Goal: Task Accomplishment & Management: Manage account settings

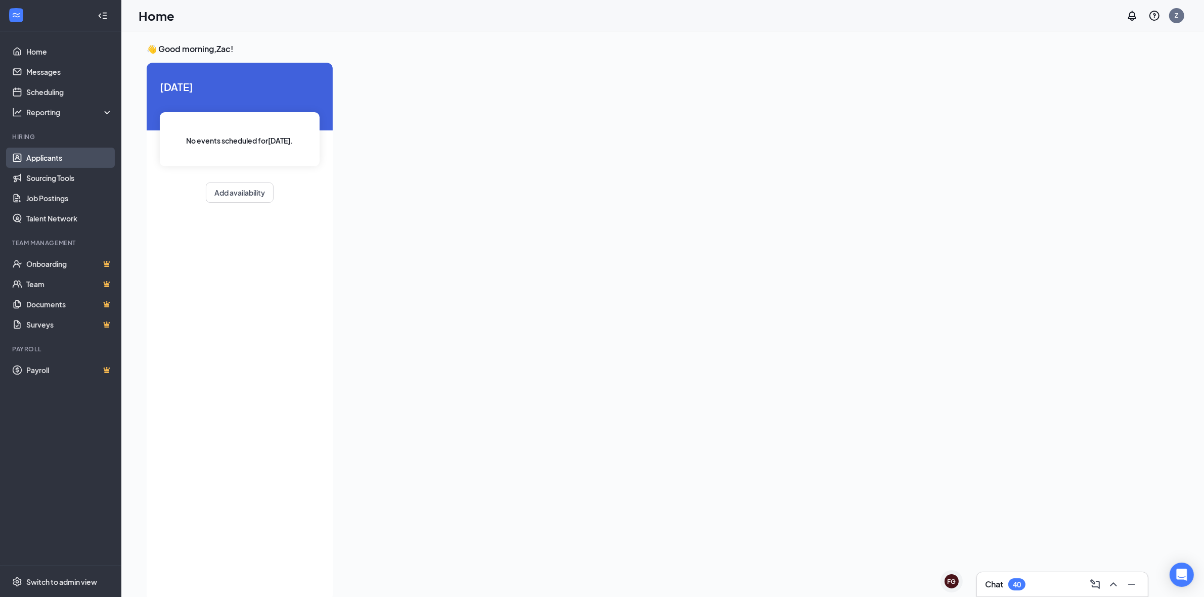
click at [36, 165] on link "Applicants" at bounding box center [69, 158] width 86 height 20
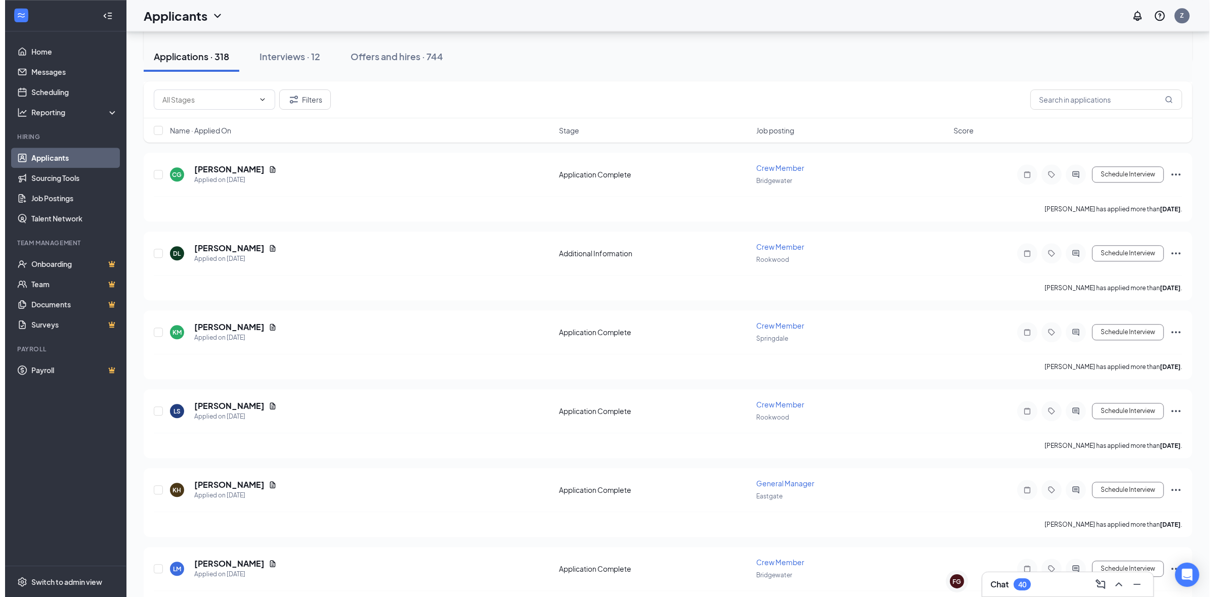
scroll to position [3053, 0]
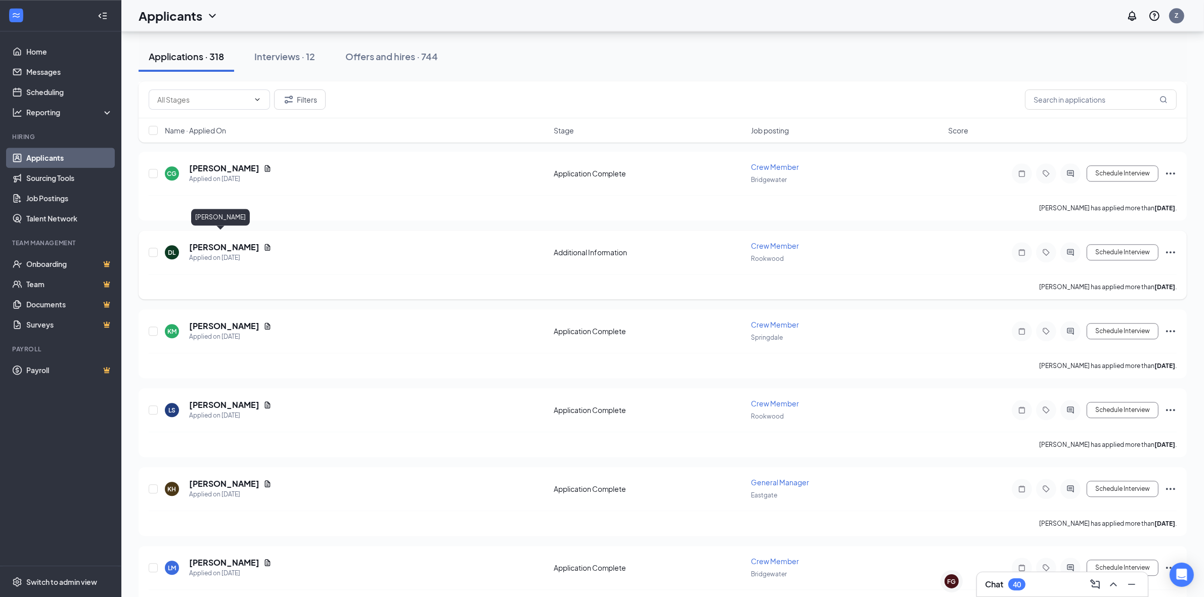
click at [208, 242] on h5 "[PERSON_NAME]" at bounding box center [224, 247] width 70 height 11
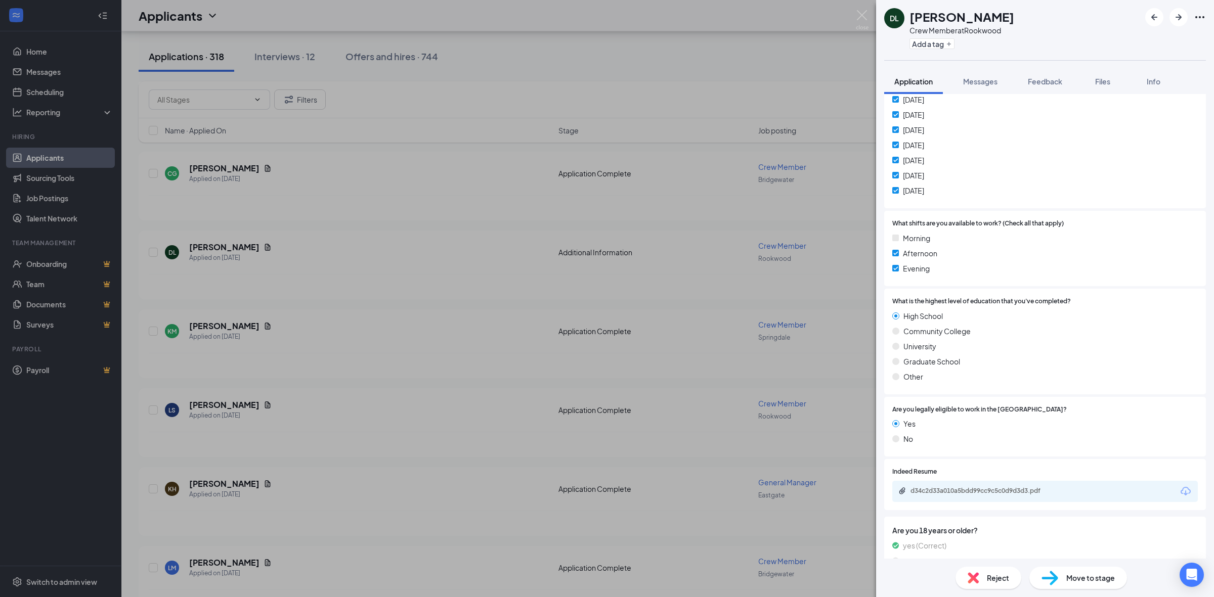
scroll to position [291, 0]
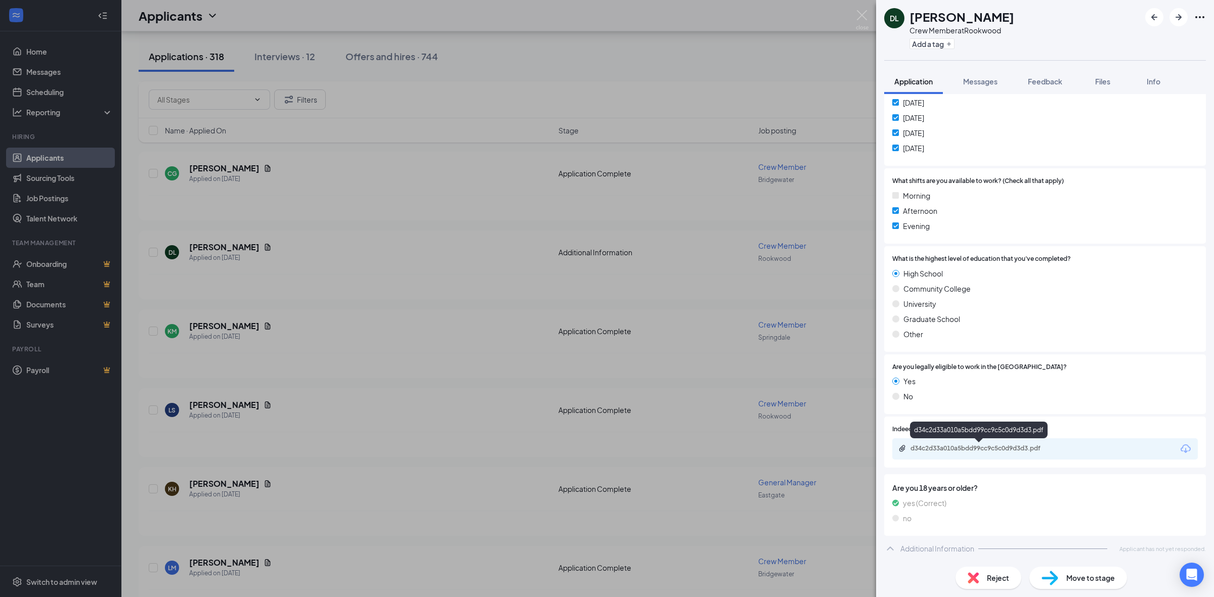
click at [979, 447] on div "d34c2d33a010a5bdd99cc9c5c0d9d3d3.pdf" at bounding box center [981, 449] width 142 height 8
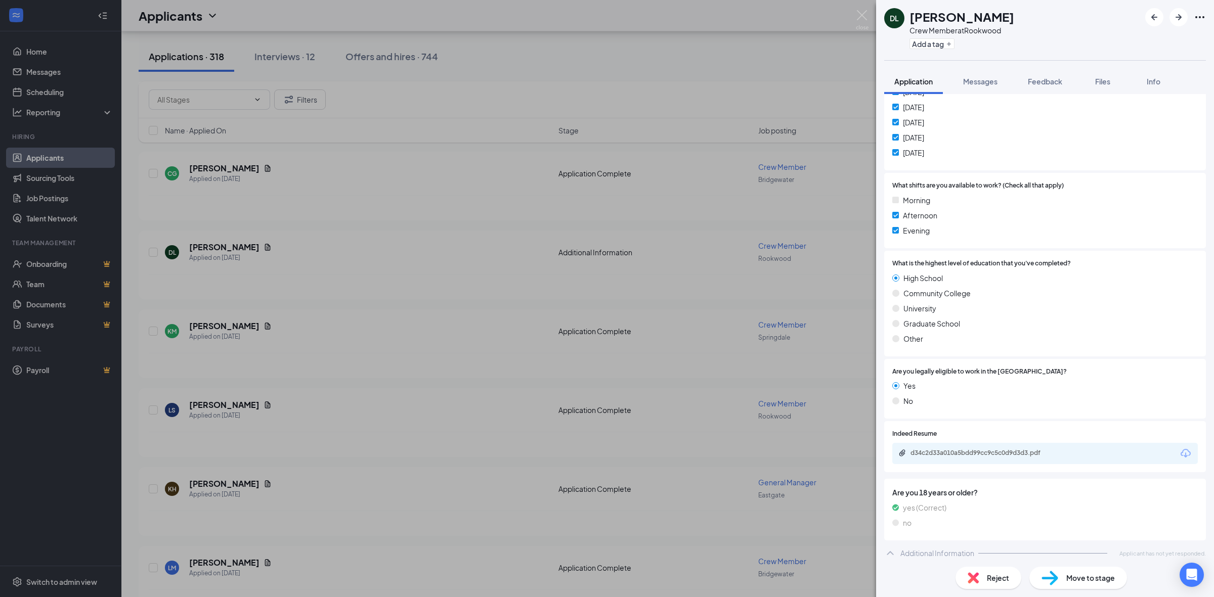
click at [869, 311] on div "[PERSON_NAME] [PERSON_NAME] Member at Rookwood Add a tag Application Messages F…" at bounding box center [607, 298] width 1214 height 597
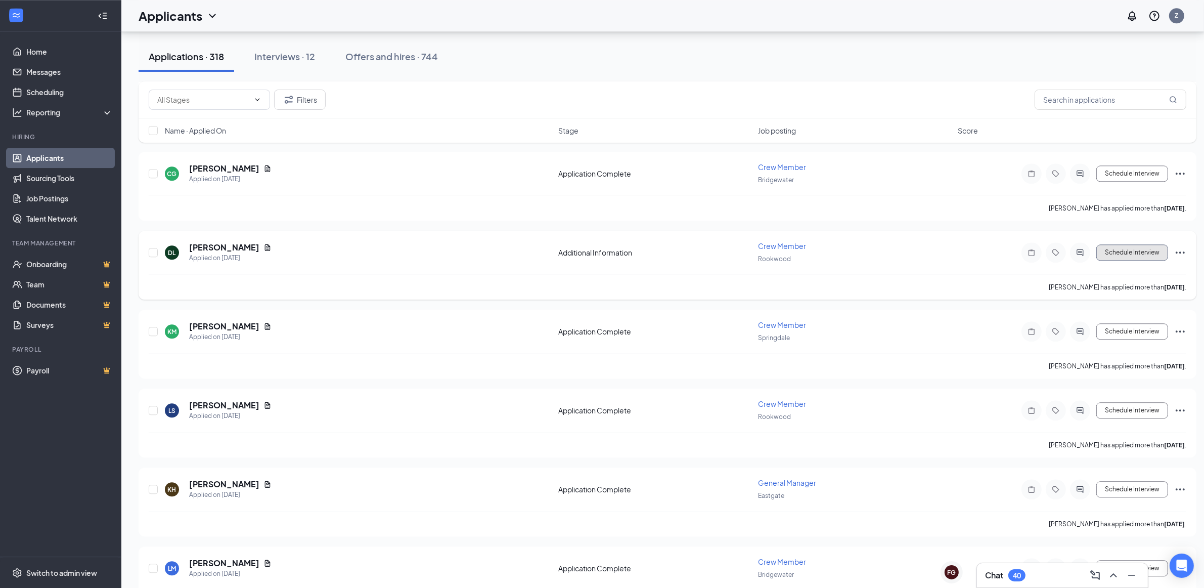
click at [1125, 244] on button "Schedule Interview" at bounding box center [1133, 252] width 72 height 16
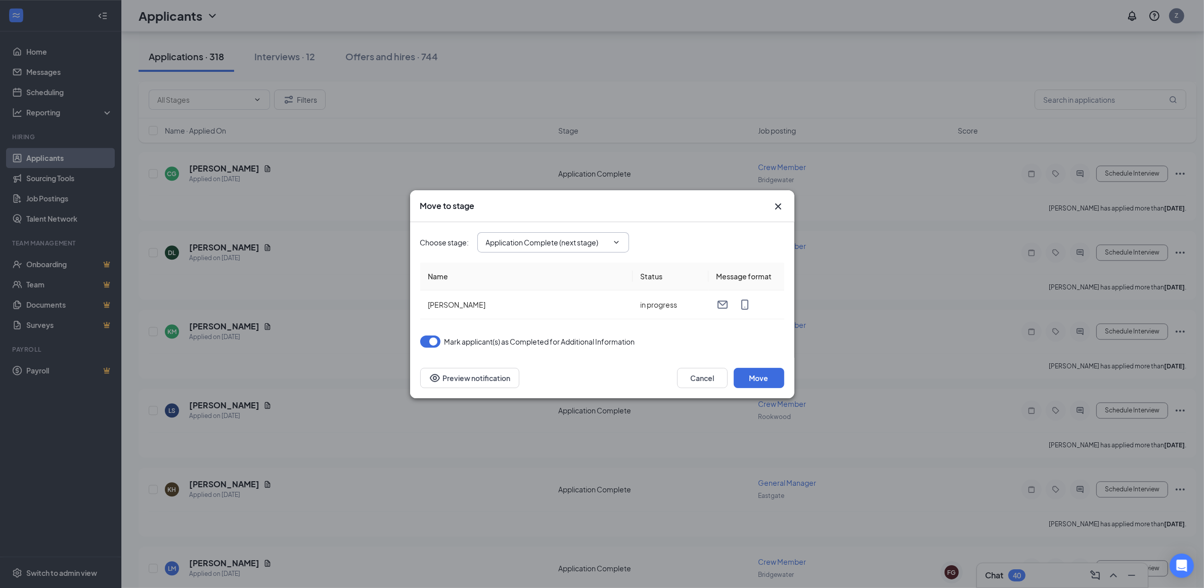
click at [620, 246] on icon "ChevronDown" at bounding box center [617, 242] width 8 height 8
click at [625, 240] on span "Application Complete (next stage)" at bounding box center [553, 242] width 152 height 20
click at [782, 207] on icon "Cross" at bounding box center [778, 206] width 12 height 12
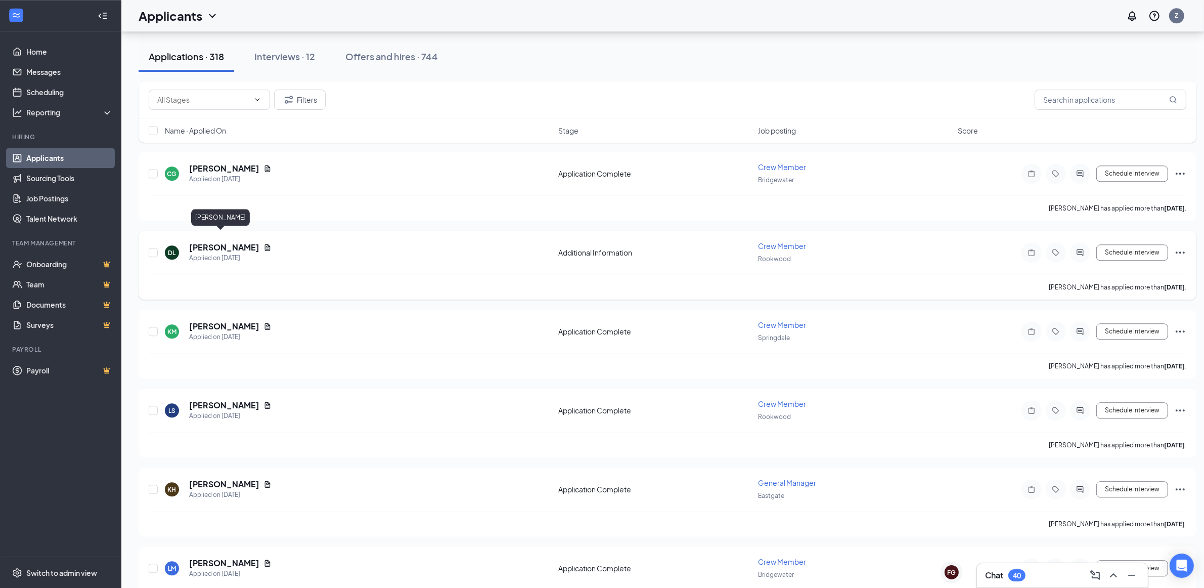
click at [221, 242] on h5 "[PERSON_NAME]" at bounding box center [224, 247] width 70 height 11
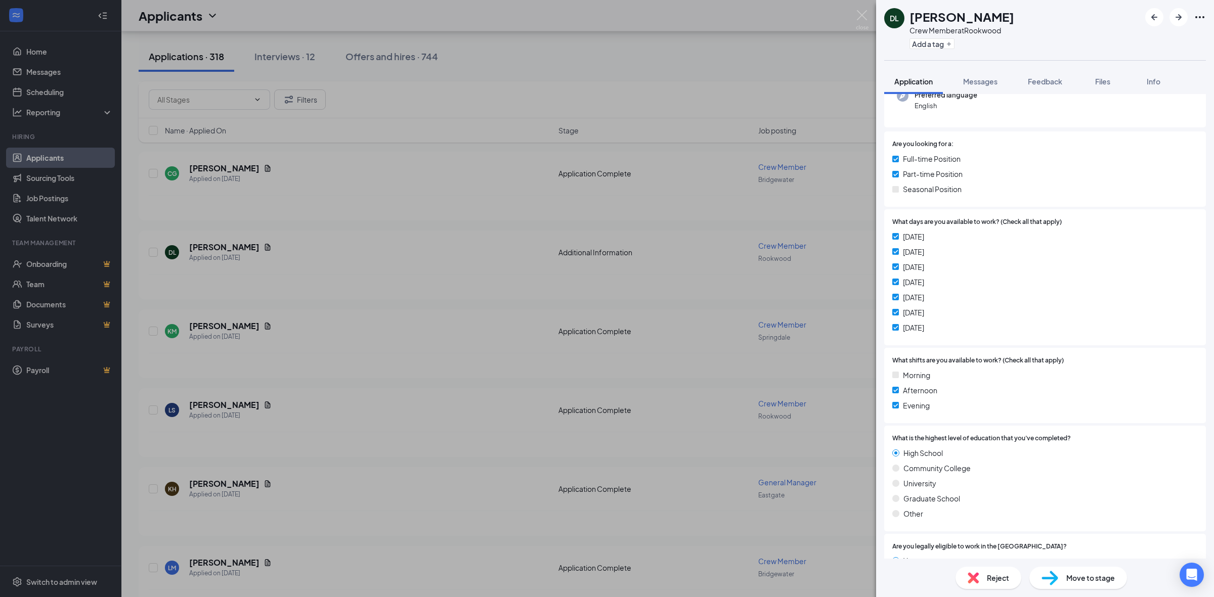
scroll to position [291, 0]
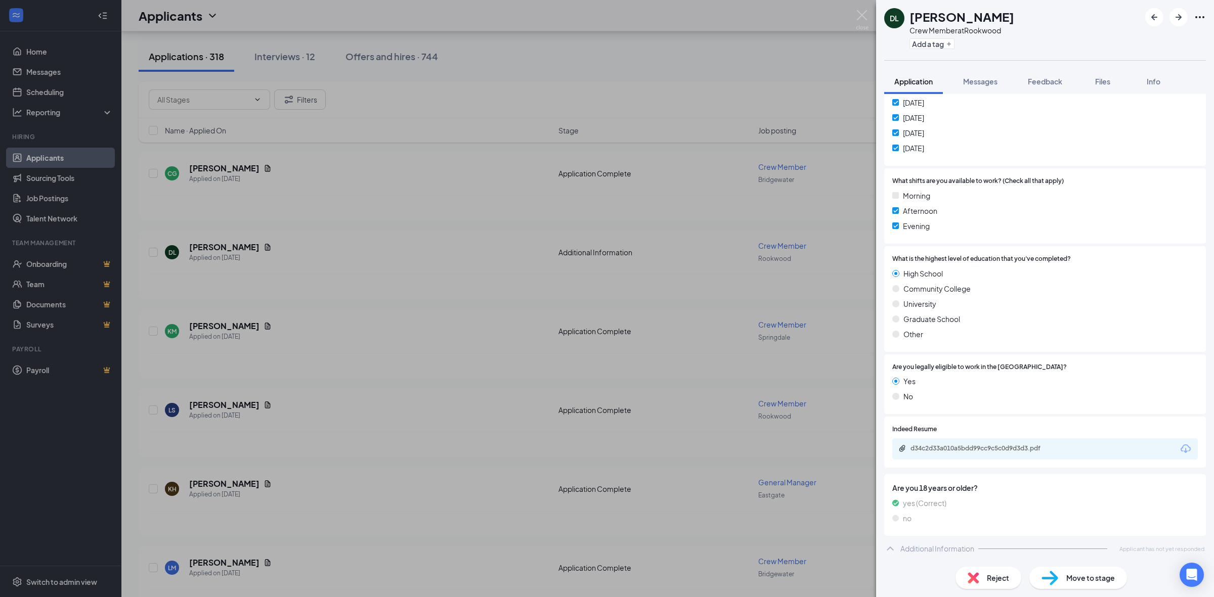
click at [1081, 585] on div "Move to stage" at bounding box center [1078, 578] width 98 height 22
type input "Application Complete (next stage)"
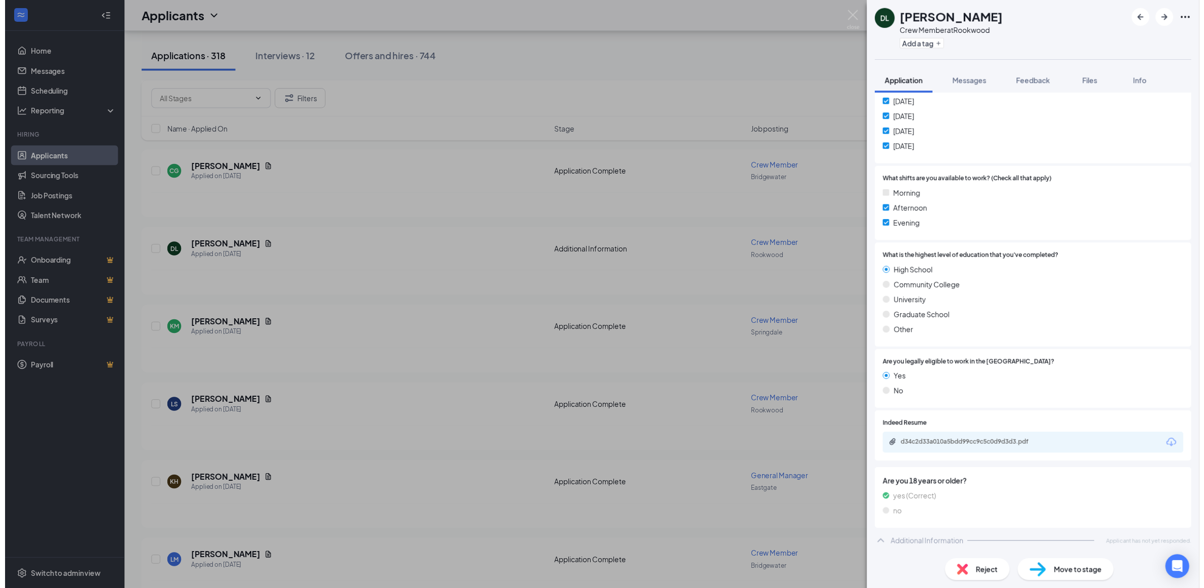
scroll to position [286, 0]
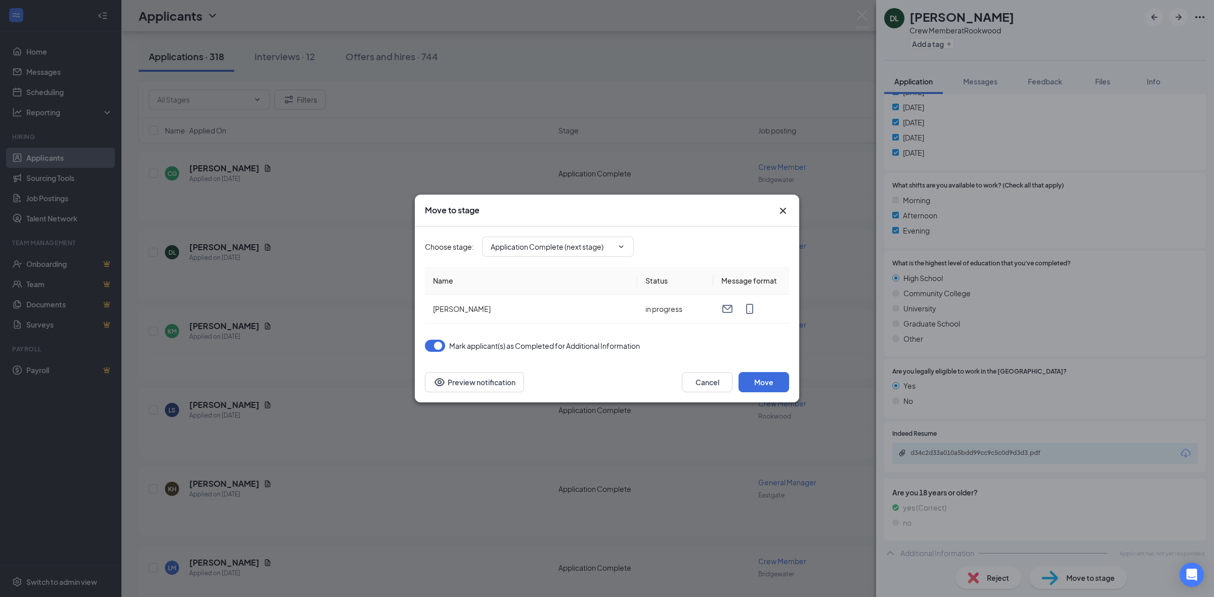
click at [786, 211] on icon "Cross" at bounding box center [783, 211] width 12 height 12
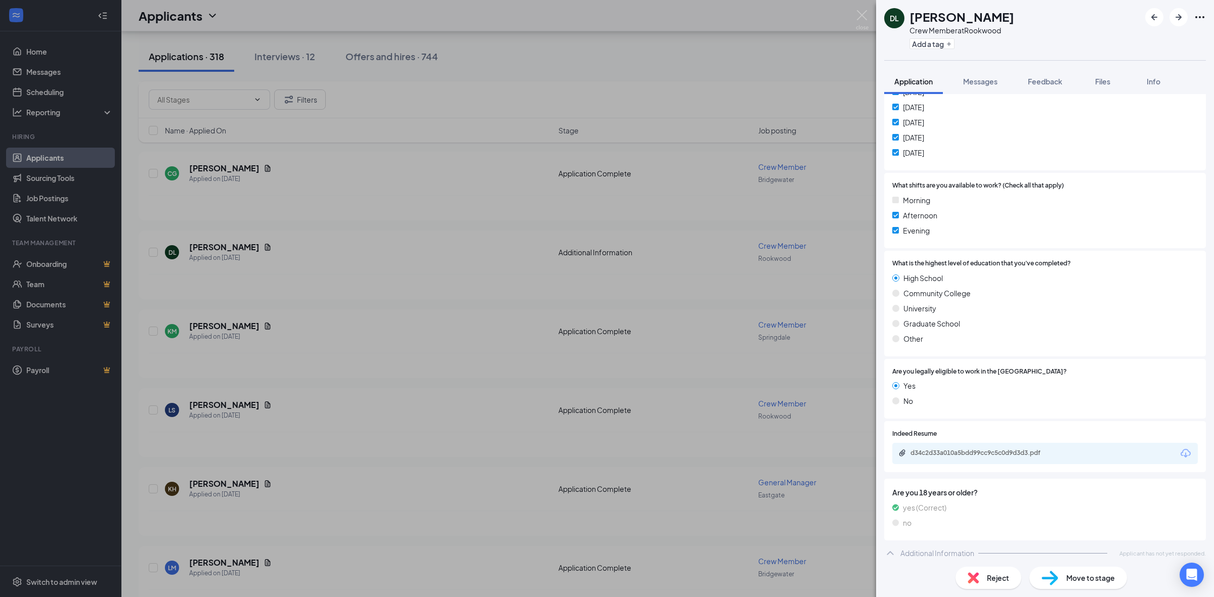
click at [324, 316] on div "[PERSON_NAME] [PERSON_NAME] Member at Rookwood Add a tag Application Messages F…" at bounding box center [607, 298] width 1214 height 597
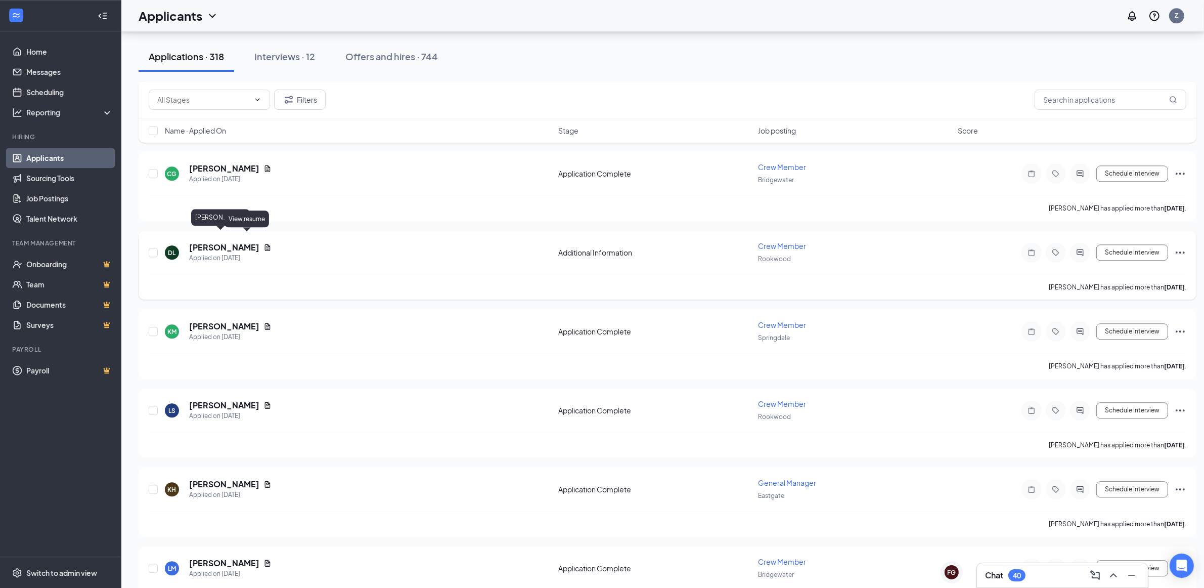
click at [223, 242] on h5 "[PERSON_NAME]" at bounding box center [224, 247] width 70 height 11
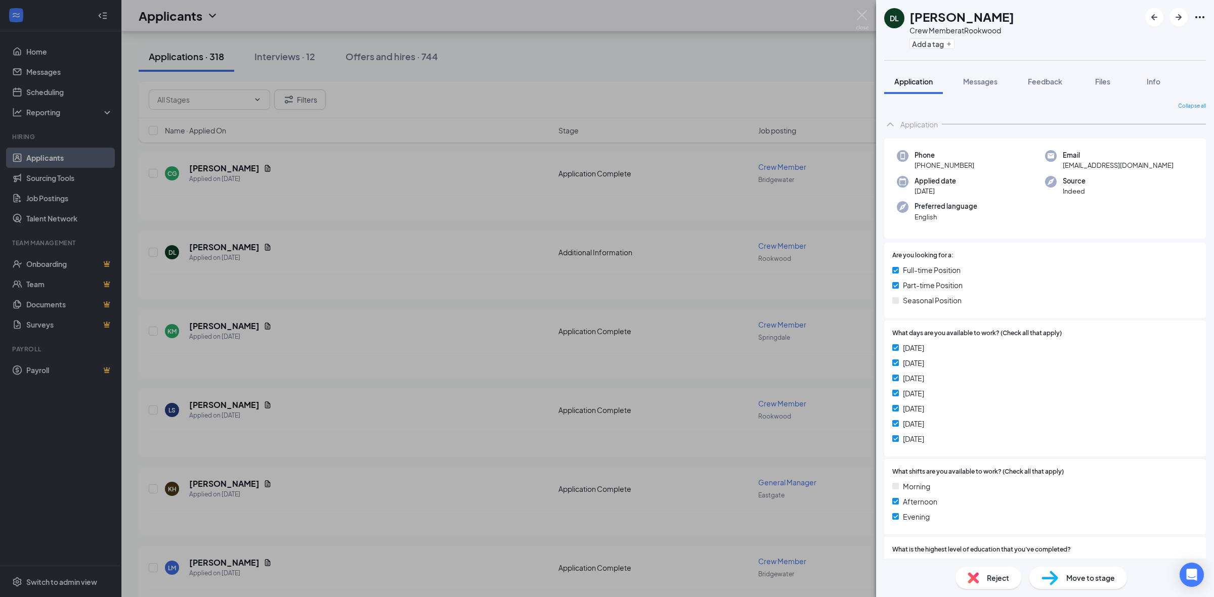
click at [322, 259] on div "[PERSON_NAME] [PERSON_NAME] Member at Rookwood Add a tag Application Messages F…" at bounding box center [607, 298] width 1214 height 597
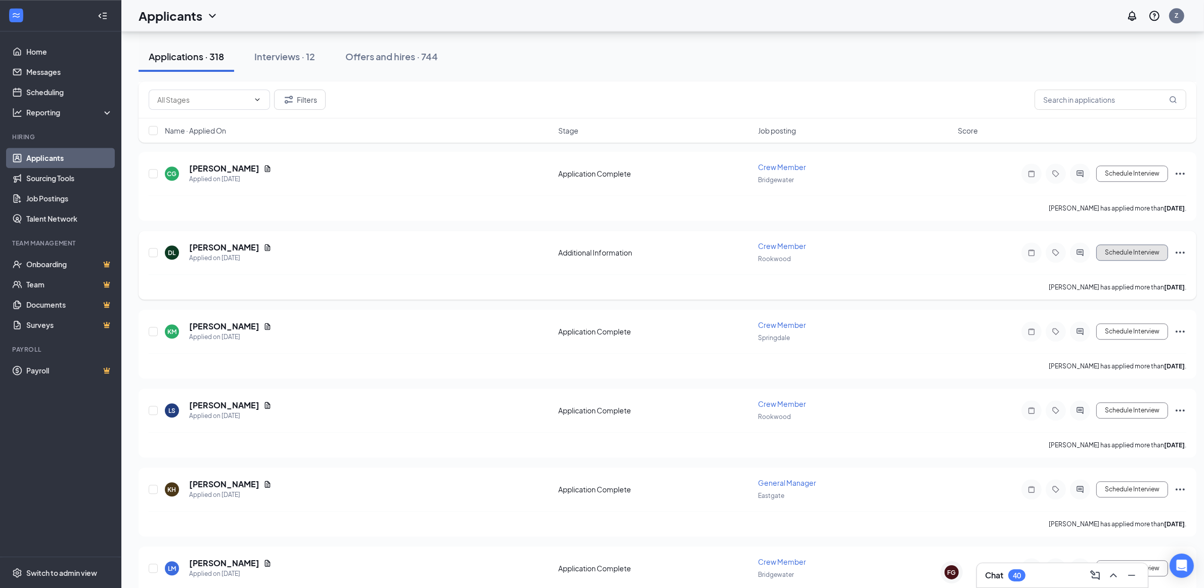
click at [1143, 245] on button "Schedule Interview" at bounding box center [1133, 252] width 72 height 16
type input "Application Complete (next stage)"
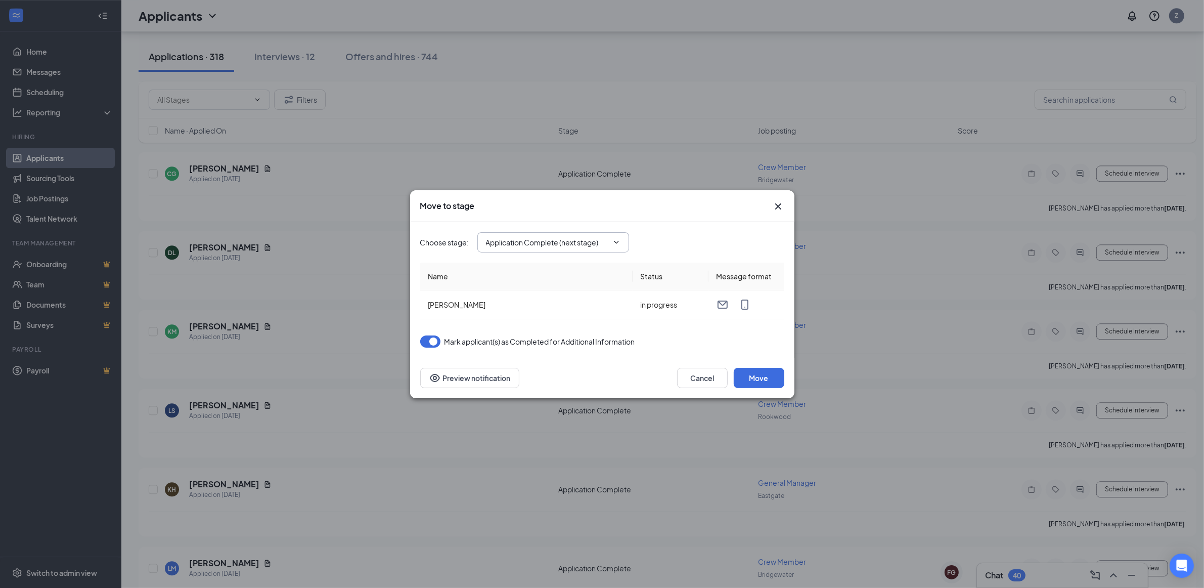
click at [622, 243] on span "Application Complete (next stage)" at bounding box center [553, 242] width 152 height 20
click at [611, 237] on span "Application Complete (next stage)" at bounding box center [553, 242] width 152 height 20
click at [618, 244] on icon "ChevronDown" at bounding box center [617, 242] width 8 height 8
click at [768, 379] on button "Move" at bounding box center [759, 378] width 51 height 20
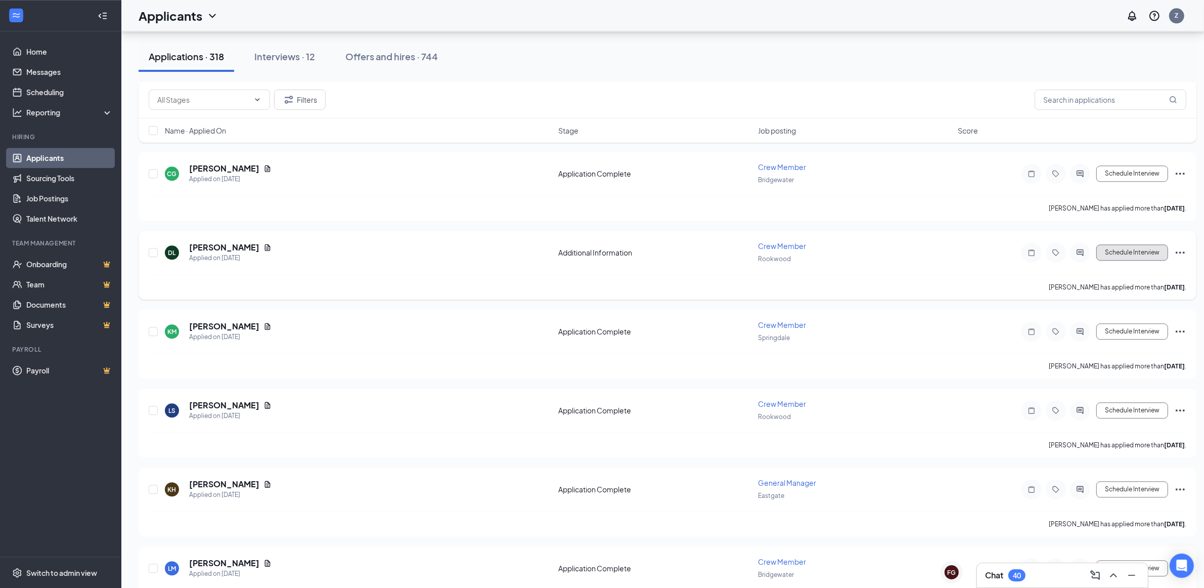
click at [1137, 244] on button "Schedule Interview" at bounding box center [1133, 252] width 72 height 16
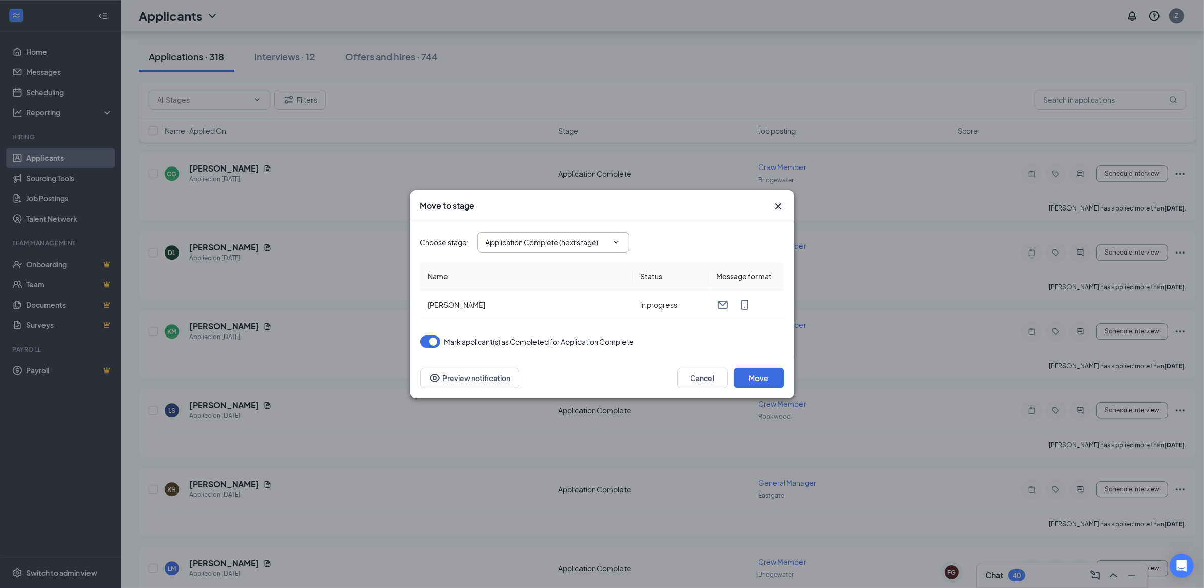
click at [620, 243] on icon "ChevronDown" at bounding box center [617, 242] width 8 height 8
click at [613, 241] on icon "ChevronDown" at bounding box center [617, 242] width 8 height 8
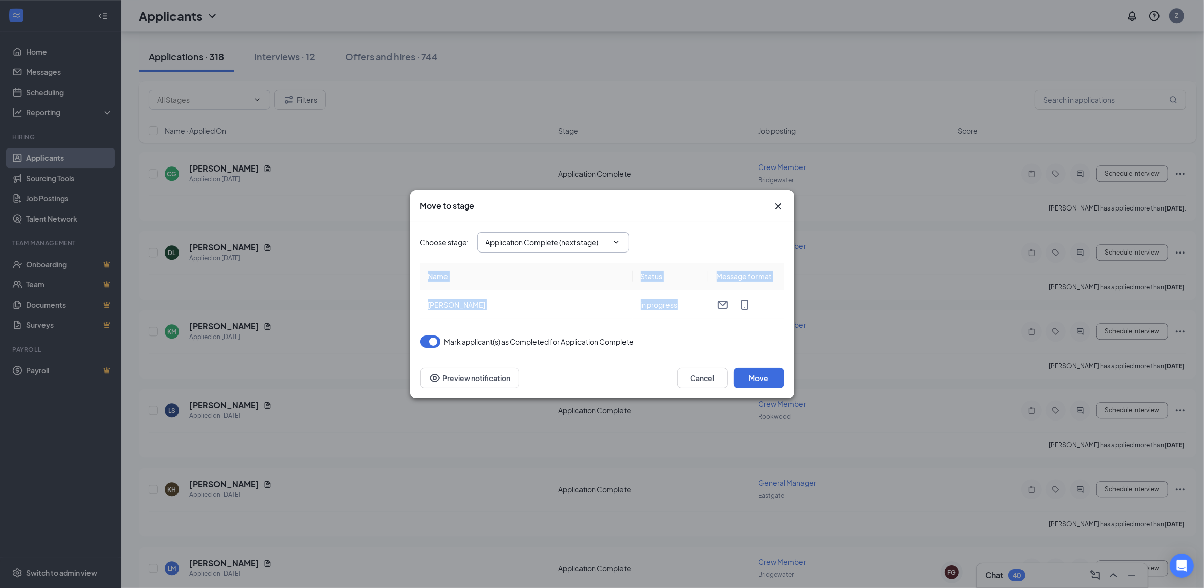
click at [613, 241] on icon "ChevronDown" at bounding box center [617, 242] width 8 height 8
click at [778, 201] on icon "Cross" at bounding box center [778, 206] width 12 height 12
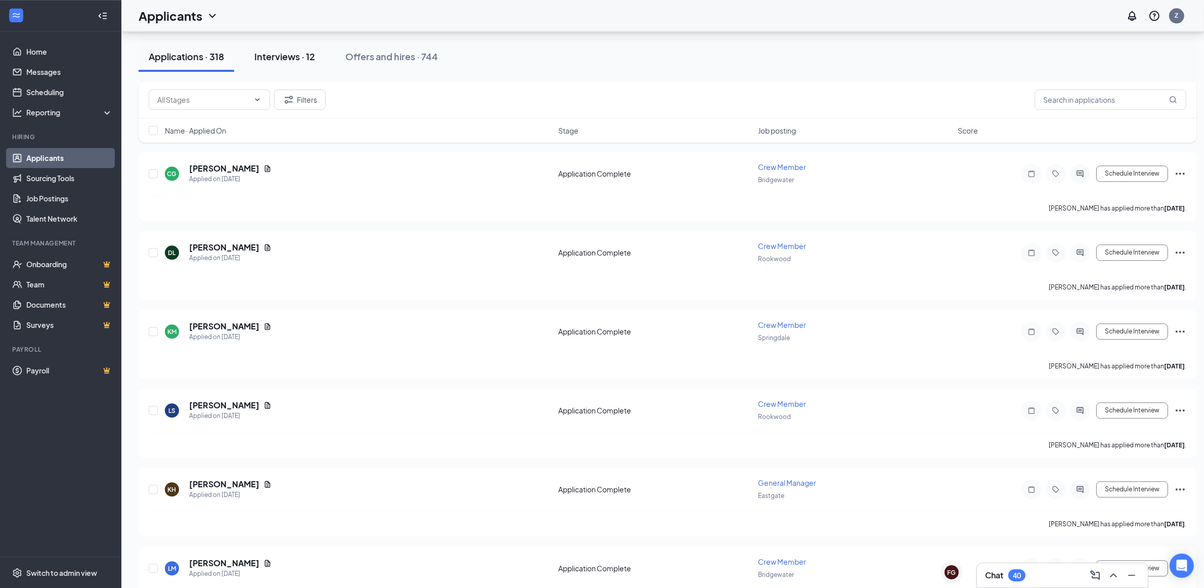
click at [306, 61] on div "Interviews · 12" at bounding box center [284, 56] width 61 height 13
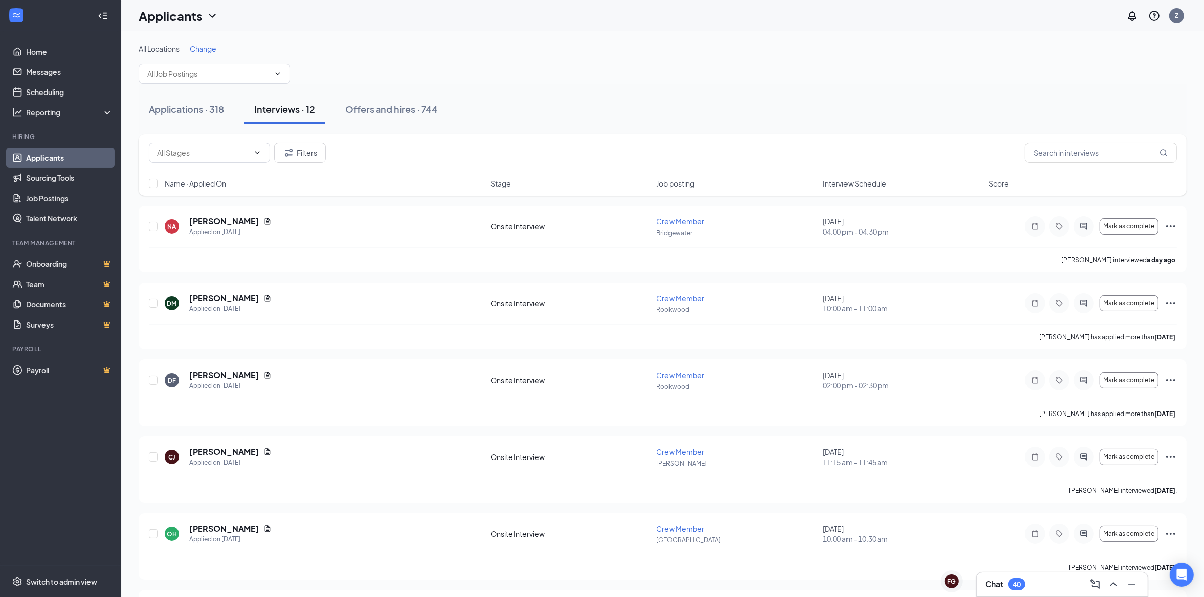
click at [780, 54] on div "All Locations Change" at bounding box center [663, 63] width 1049 height 40
drag, startPoint x: 889, startPoint y: 120, endPoint x: 893, endPoint y: 115, distance: 6.5
click at [889, 119] on div "Applications · 318 Interviews · 12 Offers and hires · 744" at bounding box center [663, 109] width 1049 height 30
